Goal: Transaction & Acquisition: Purchase product/service

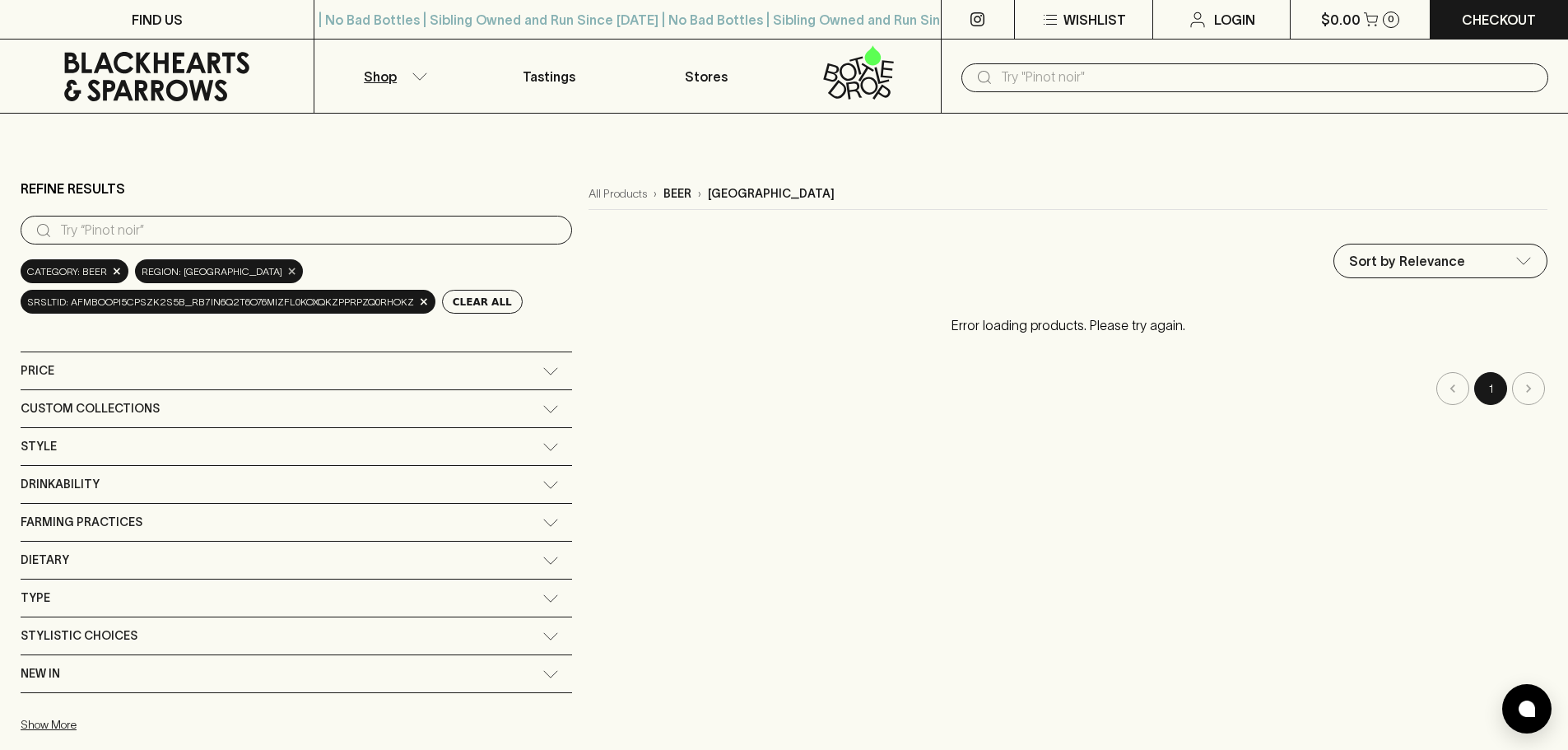
click at [287, 272] on span "×" at bounding box center [292, 271] width 10 height 17
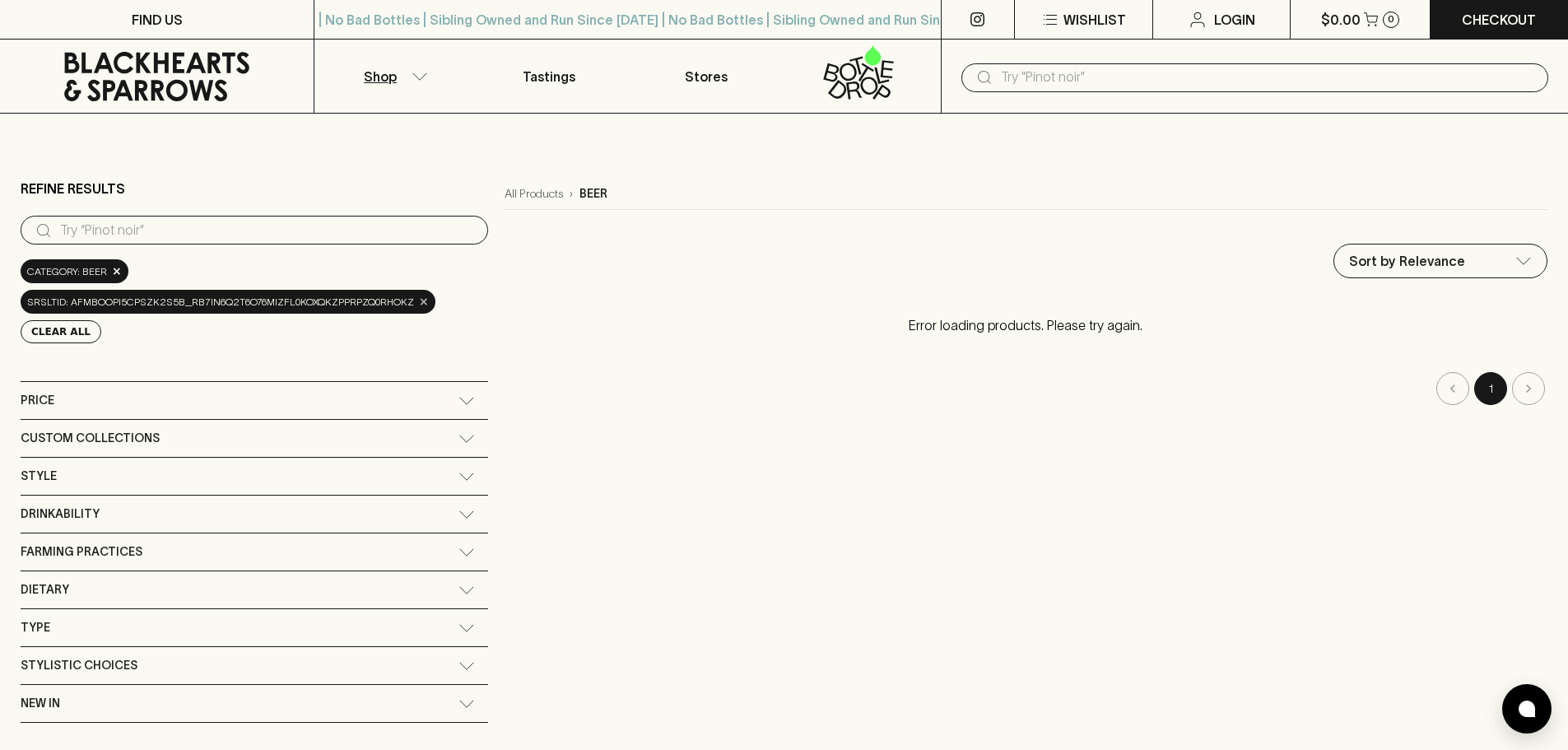
click at [419, 299] on span "×" at bounding box center [424, 302] width 10 height 17
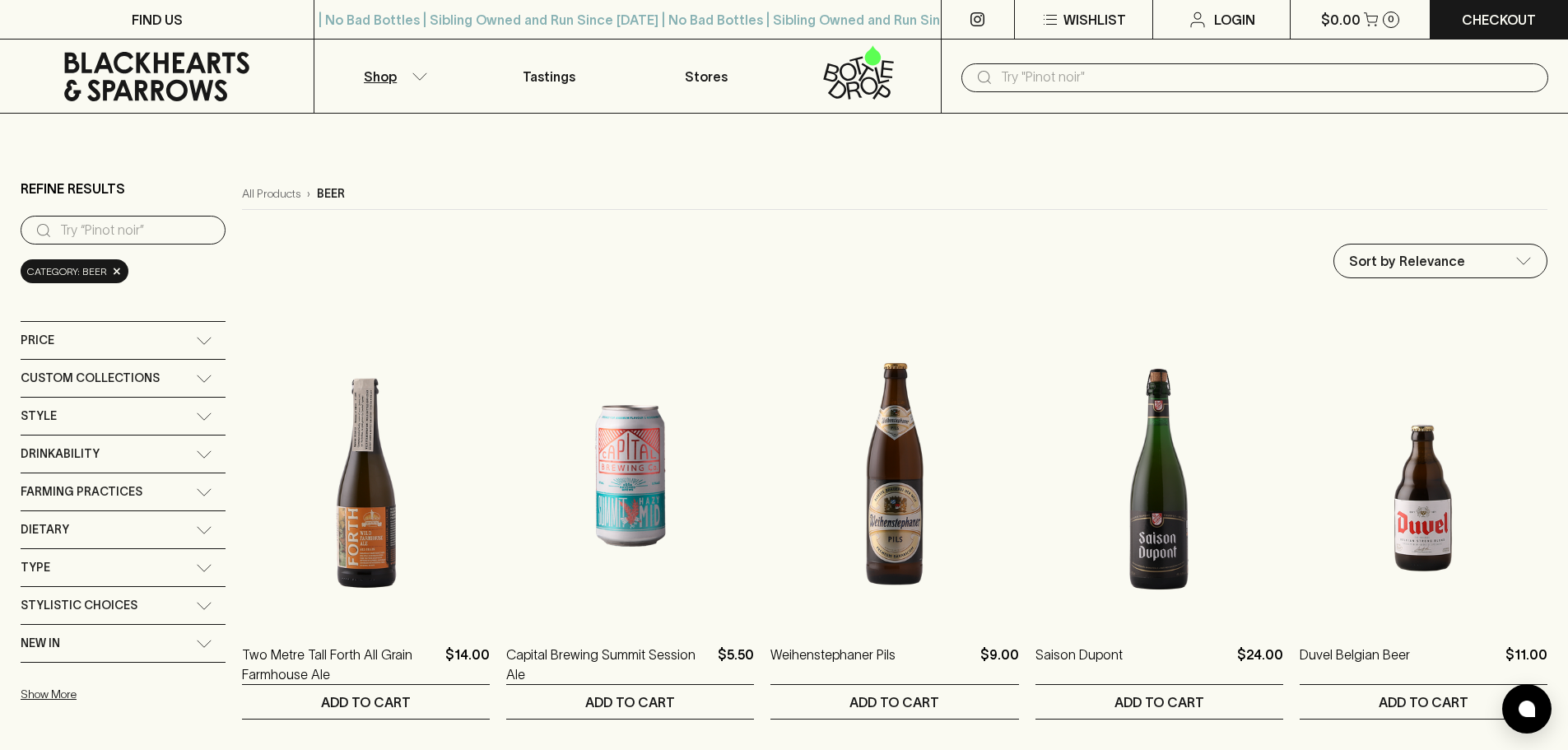
click at [420, 78] on icon "button" at bounding box center [420, 76] width 17 height 8
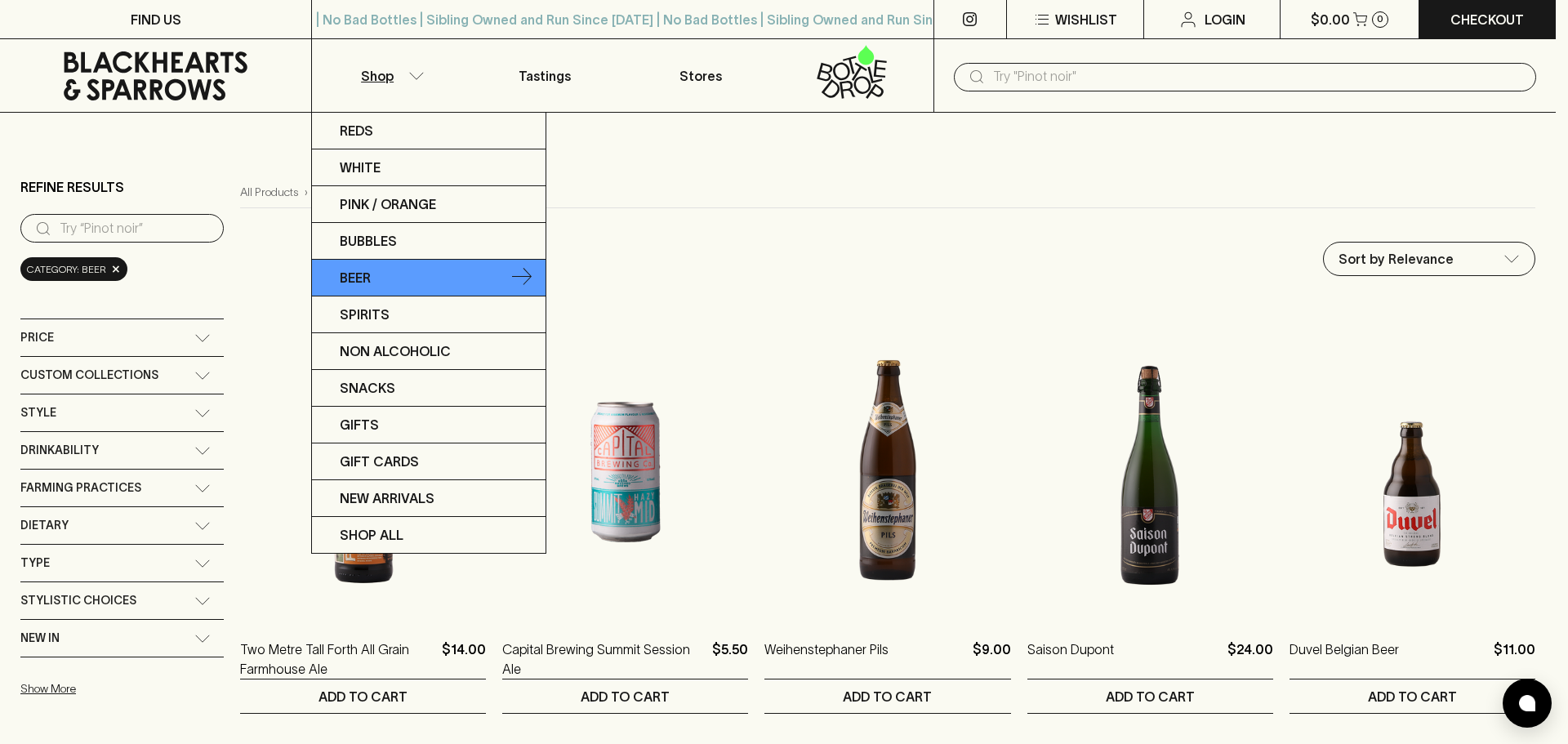
click at [366, 273] on p "Beer" at bounding box center [355, 278] width 31 height 20
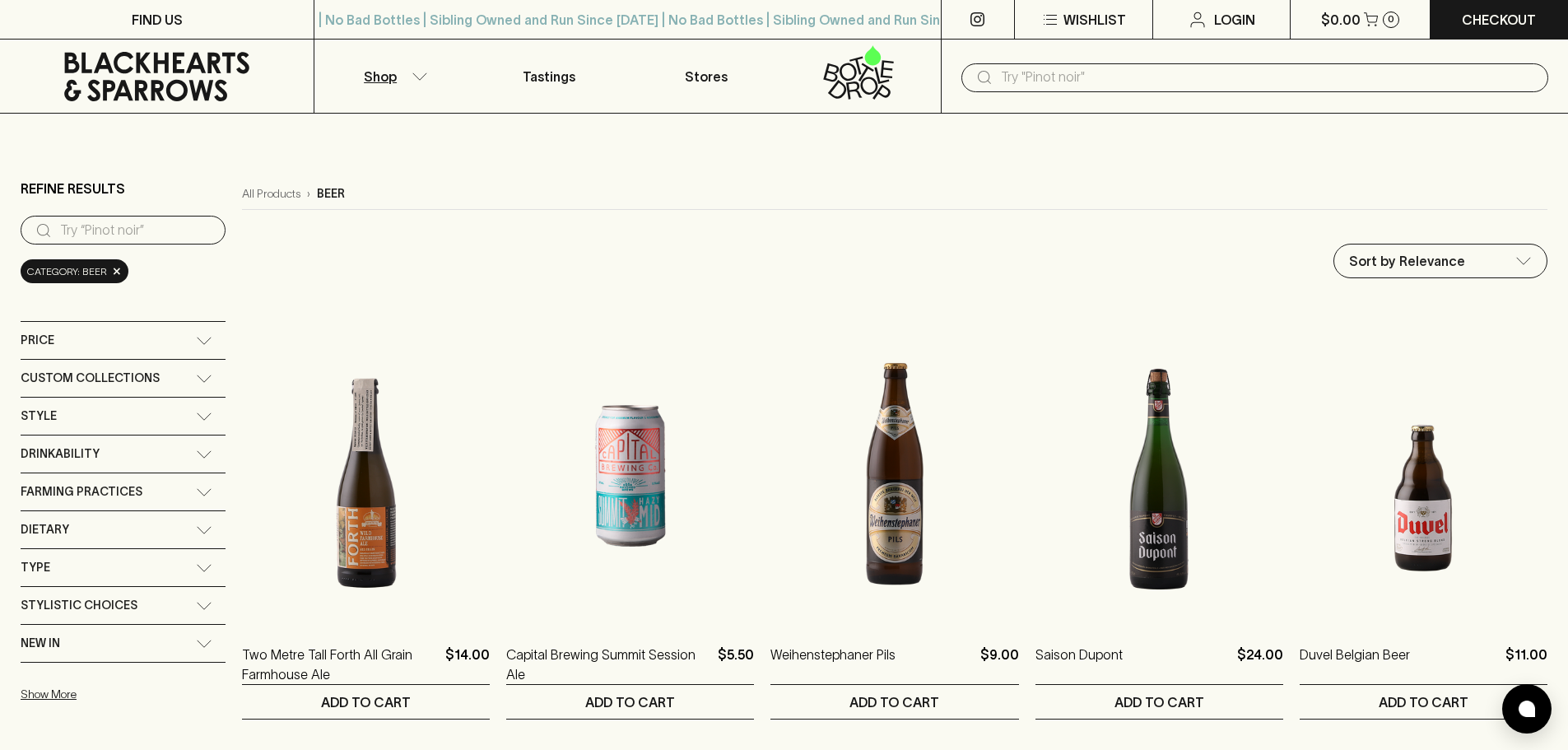
click at [1011, 75] on input "text" at bounding box center [1267, 78] width 534 height 27
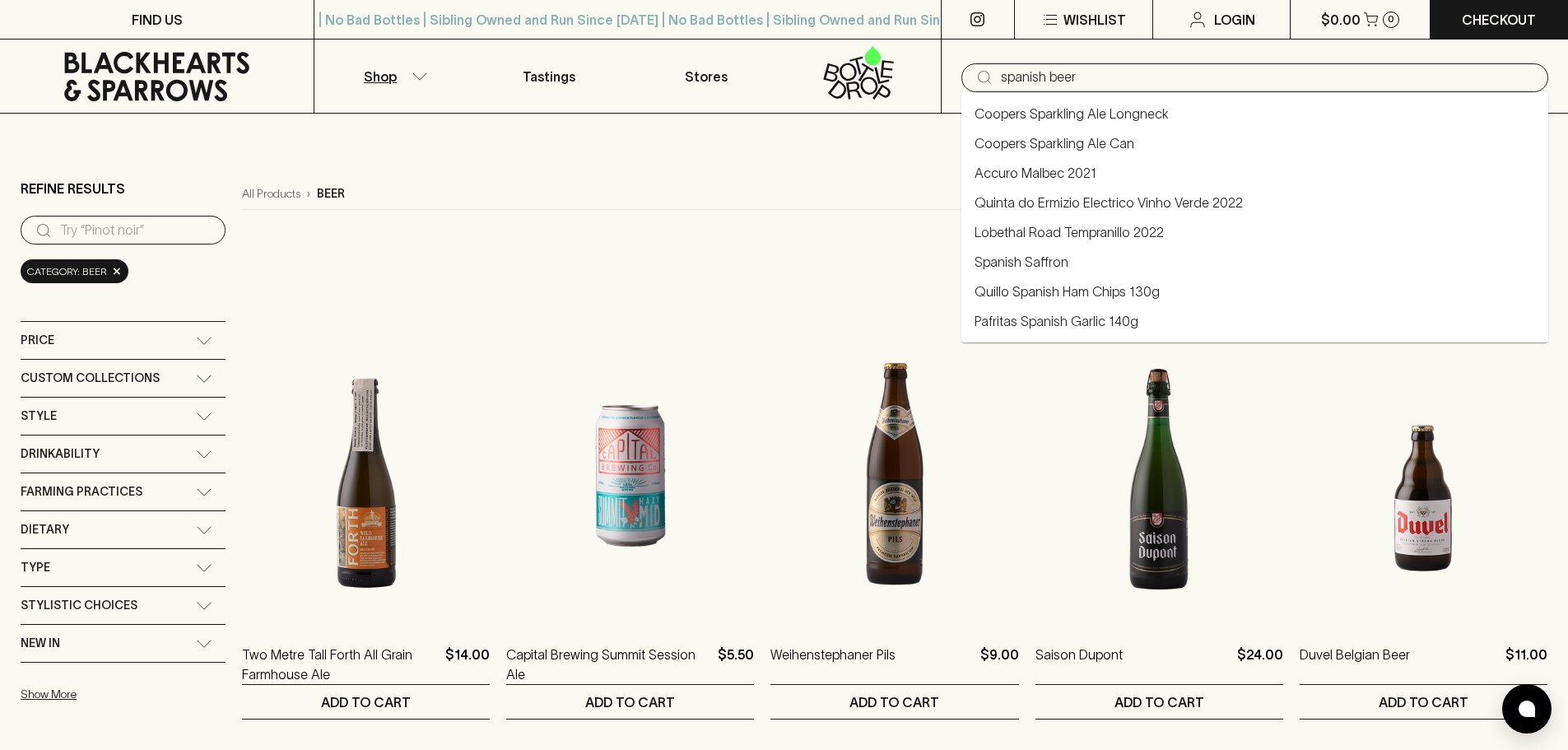
type input "spanish beer"
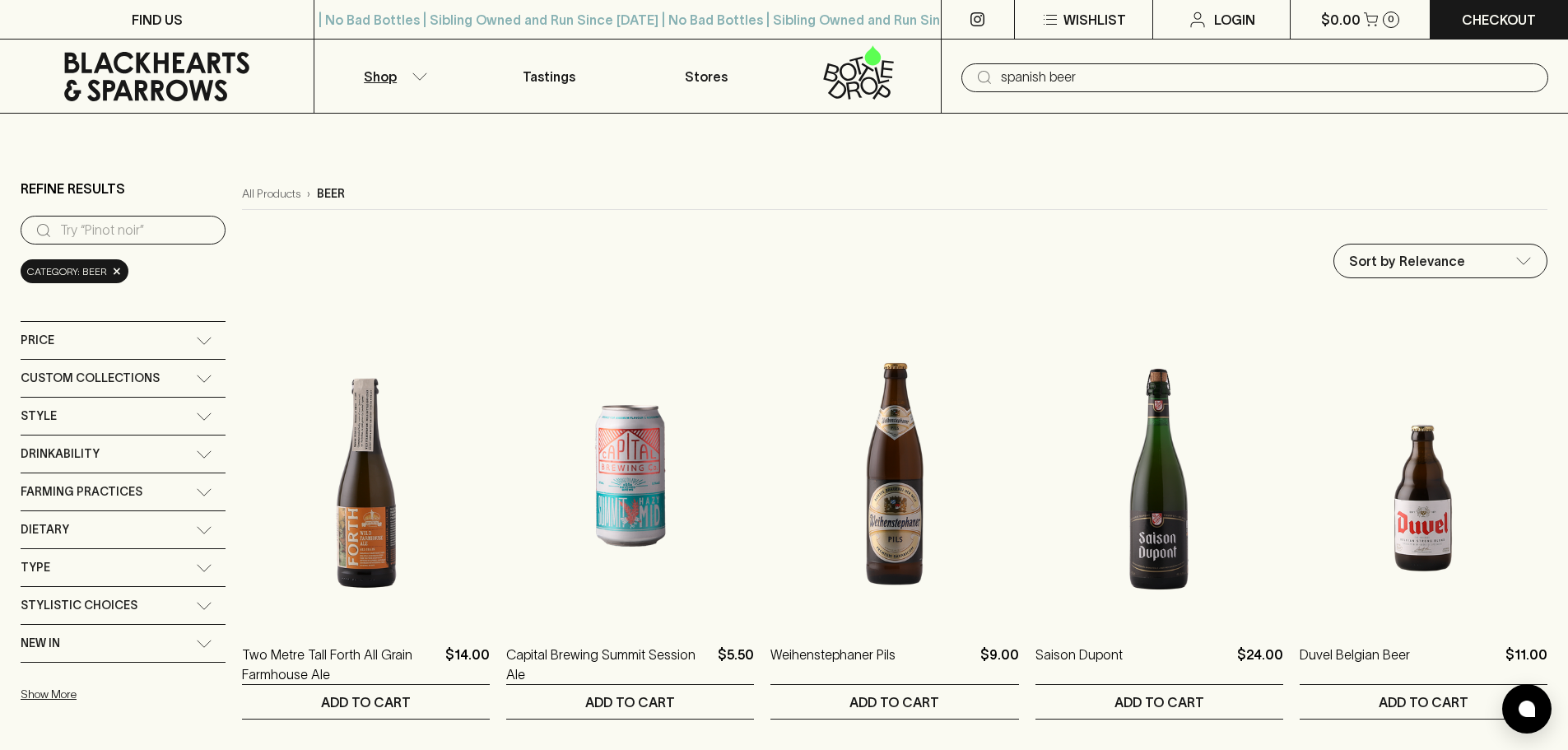
type input "spanish beer"
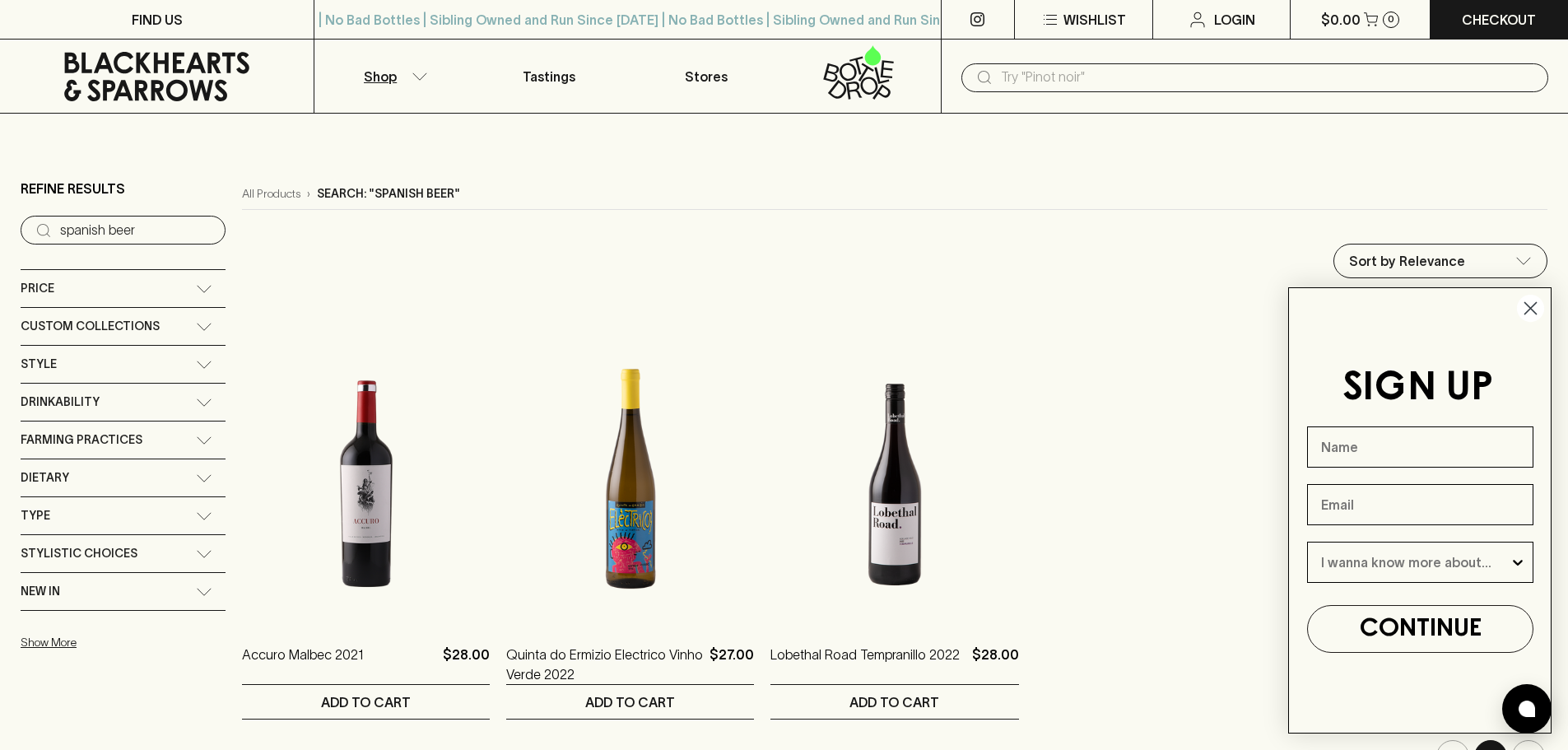
click at [424, 75] on icon "button" at bounding box center [420, 75] width 14 height 7
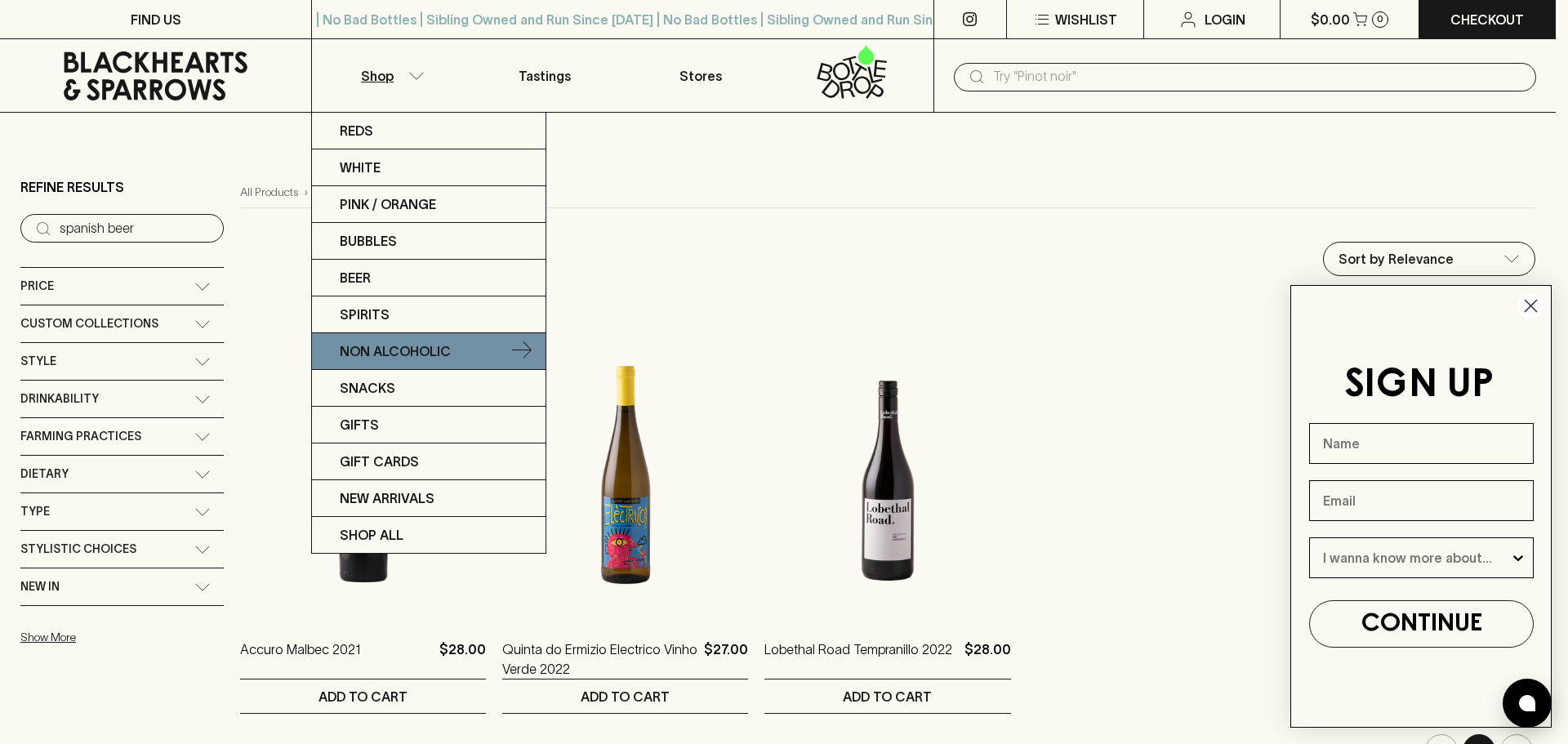
click at [371, 352] on p "Non Alcoholic" at bounding box center [394, 351] width 111 height 20
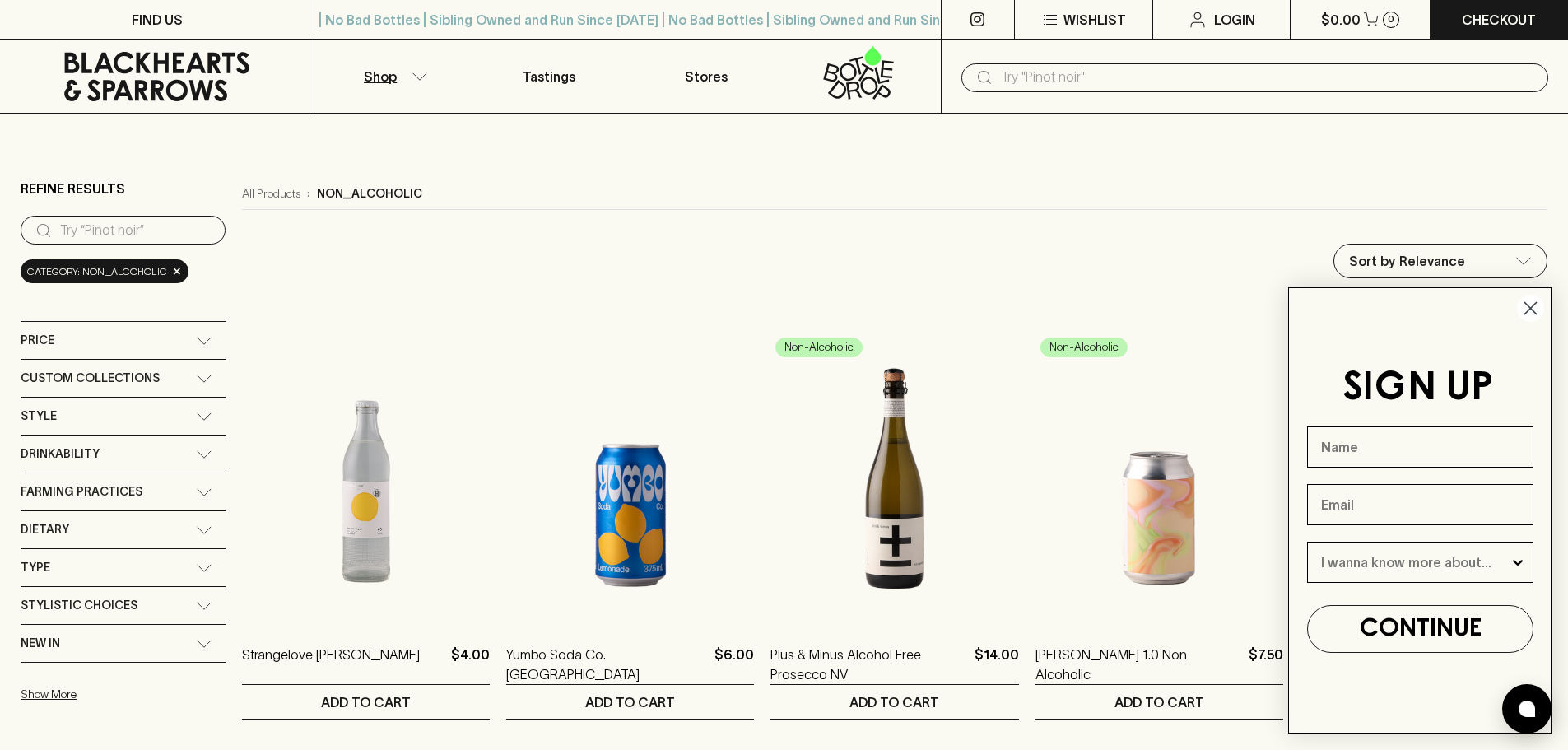
click at [419, 78] on icon "button" at bounding box center [420, 76] width 17 height 8
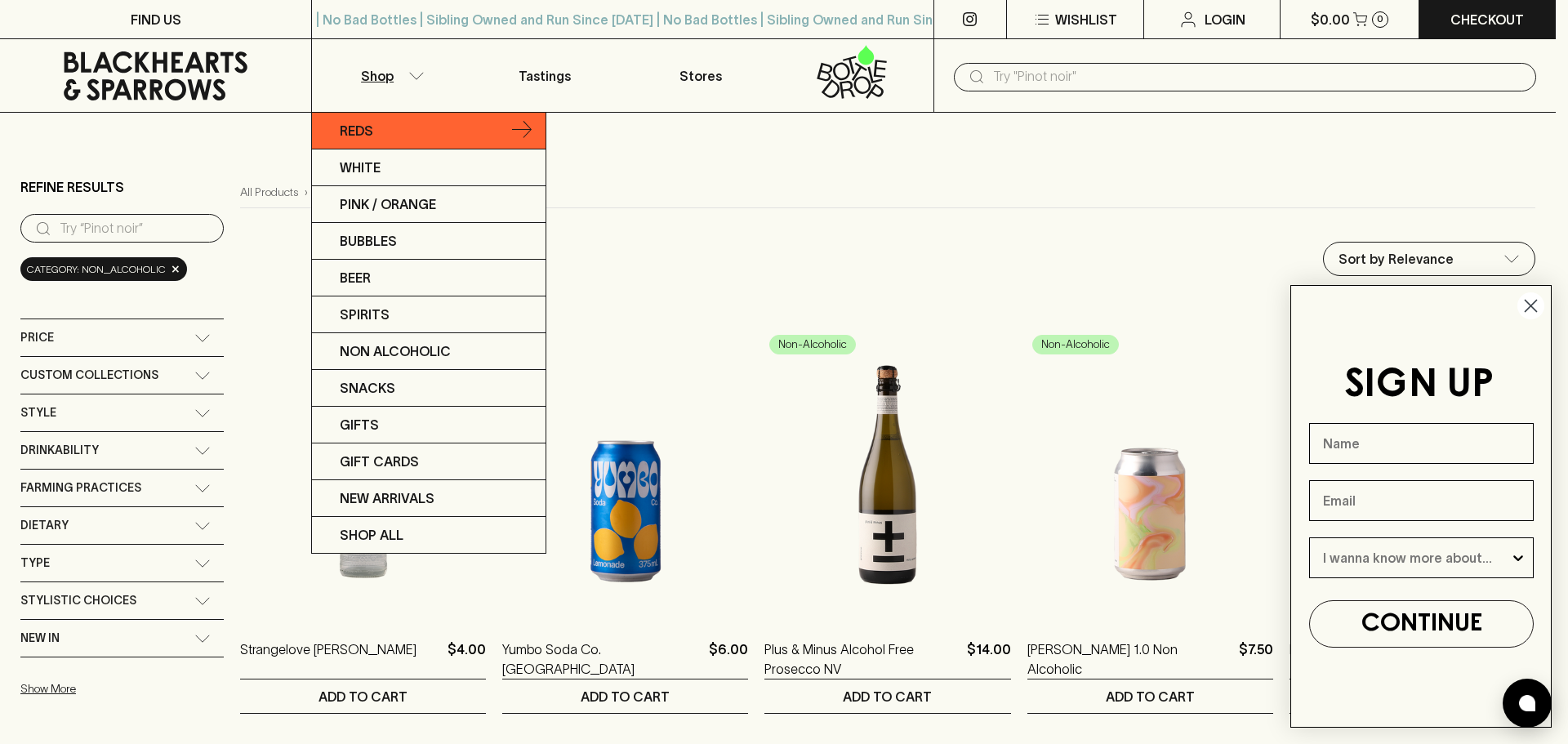
click at [371, 136] on p "Reds" at bounding box center [356, 131] width 34 height 20
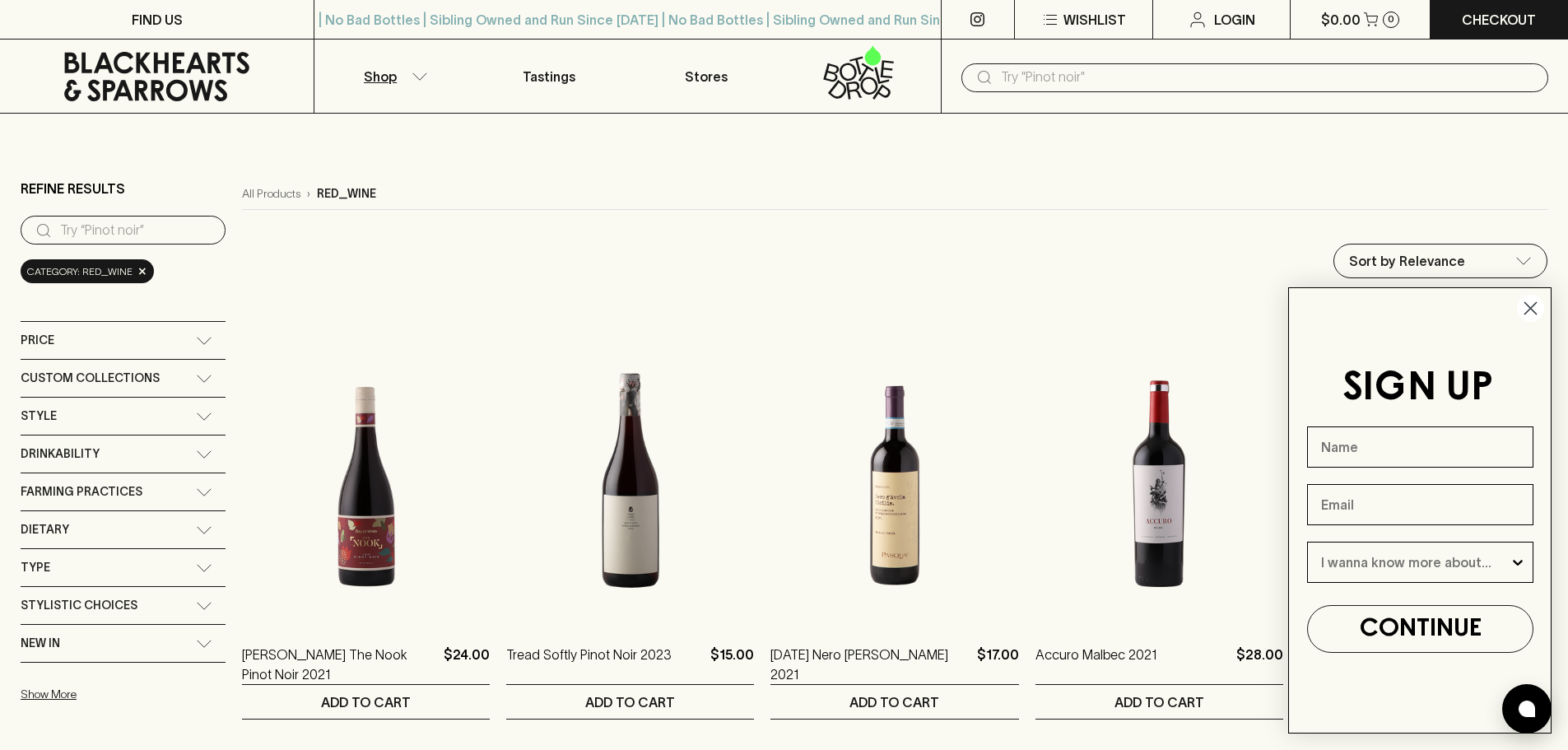
click at [417, 80] on button "Shop" at bounding box center [393, 76] width 157 height 73
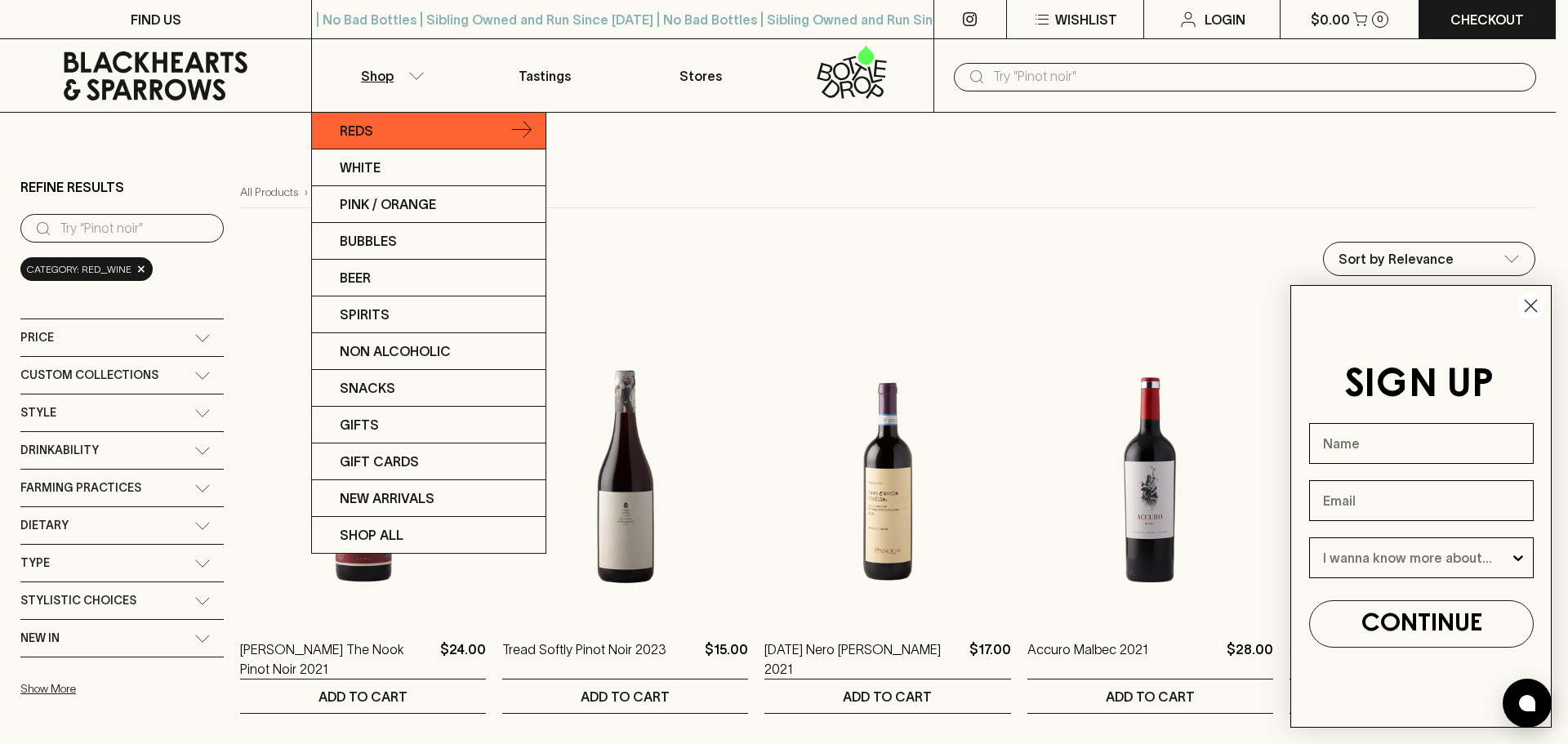
click at [521, 126] on icon at bounding box center [522, 131] width 20 height 20
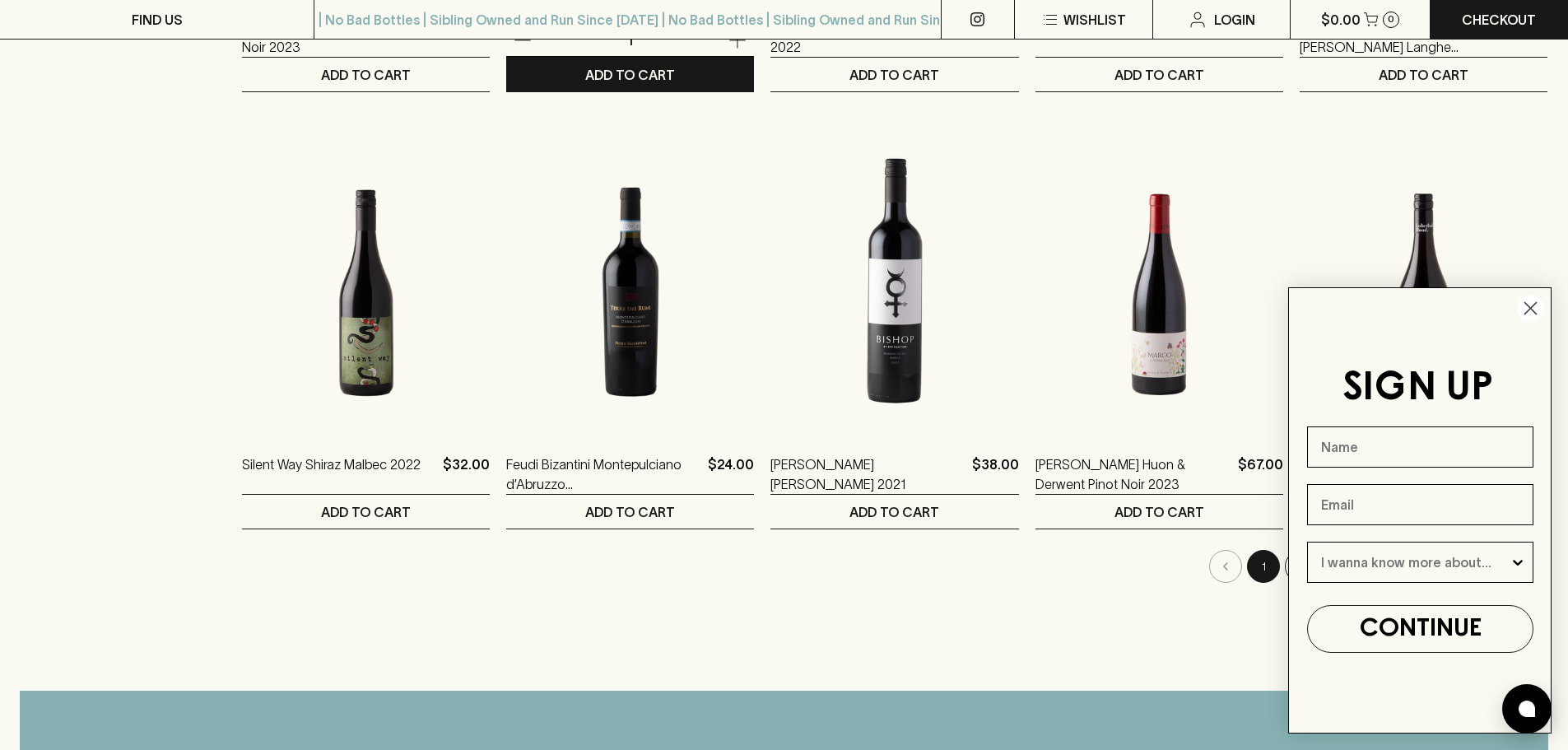
scroll to position [1236, 0]
